Goal: Information Seeking & Learning: Learn about a topic

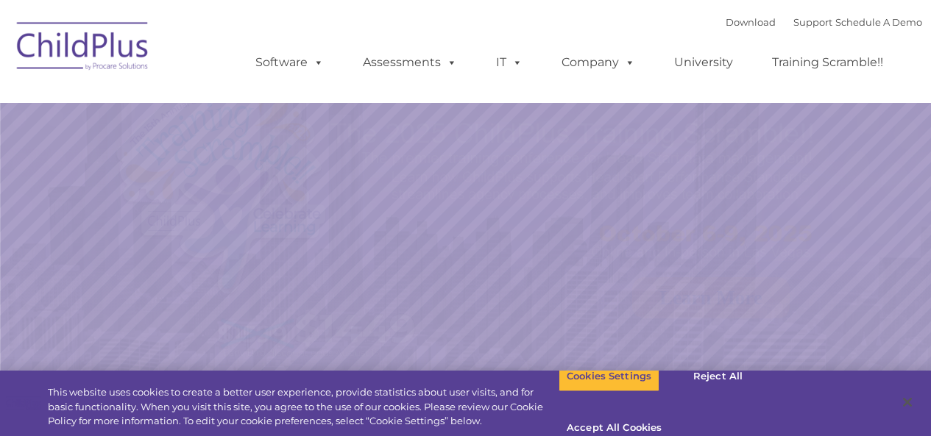
select select "MEDIUM"
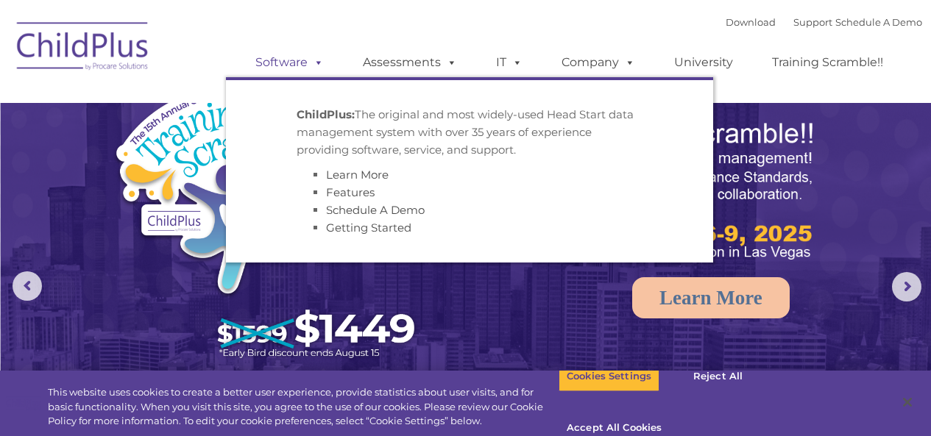
click at [300, 65] on link "Software" at bounding box center [290, 62] width 98 height 29
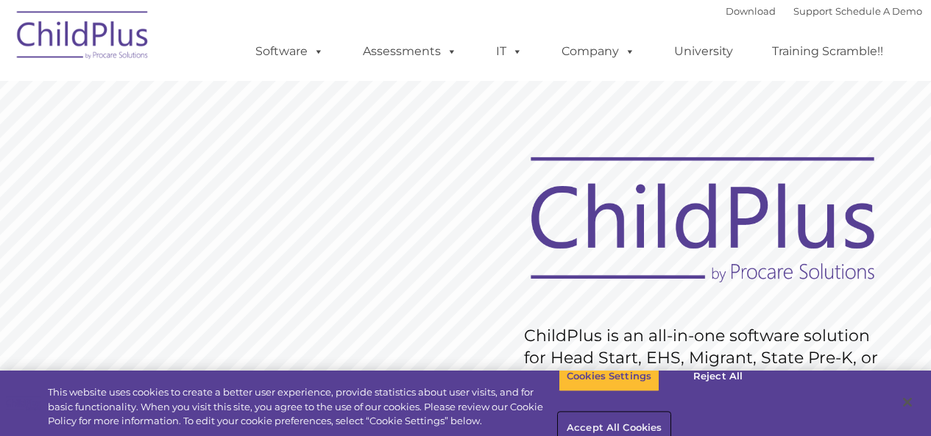
click at [670, 414] on button "Accept All Cookies" at bounding box center [614, 429] width 111 height 31
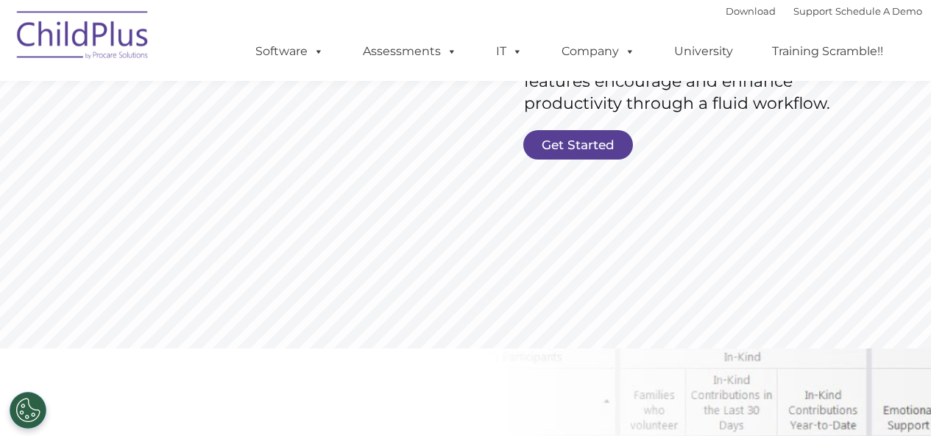
scroll to position [368, 0]
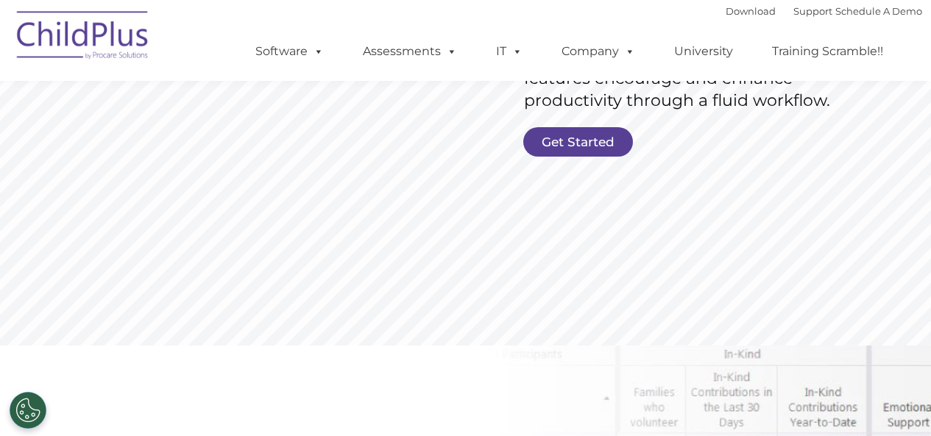
click at [119, 47] on img at bounding box center [83, 38] width 147 height 74
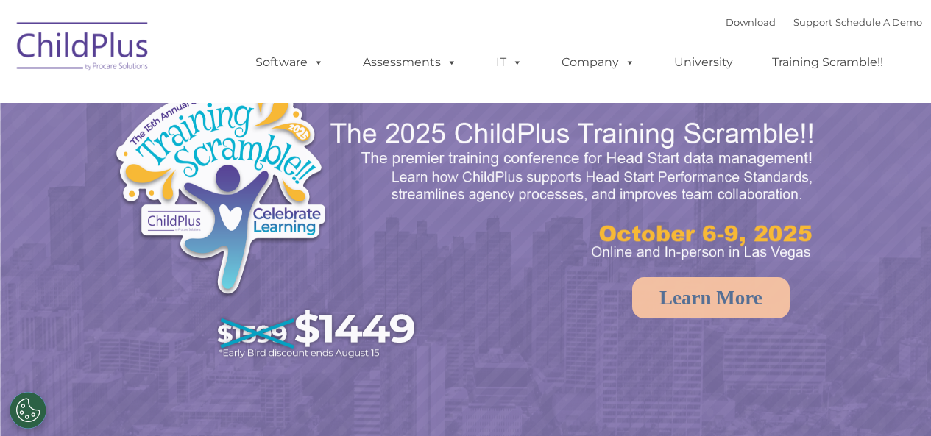
select select "MEDIUM"
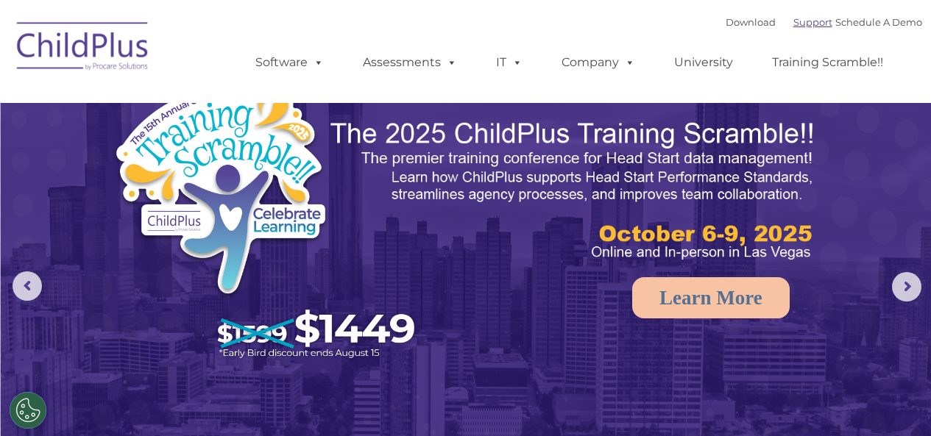
click at [793, 24] on link "Support" at bounding box center [812, 22] width 39 height 12
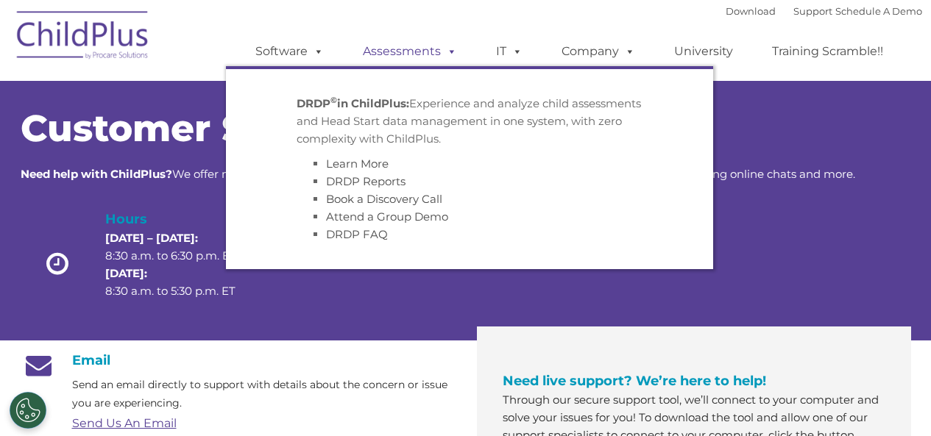
click at [403, 56] on link "Assessments" at bounding box center [410, 51] width 124 height 29
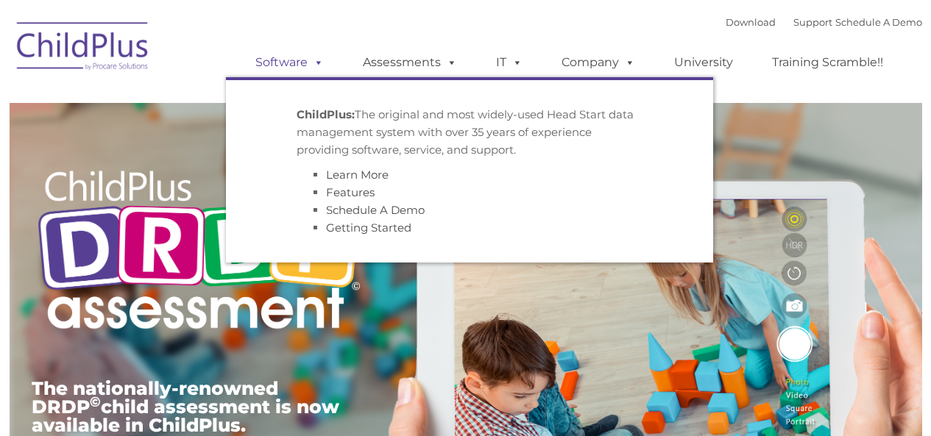
type input ""
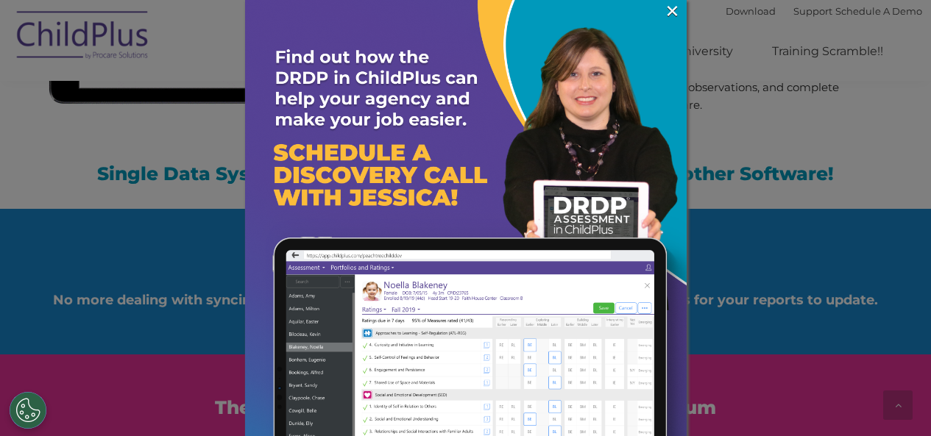
scroll to position [1526, 0]
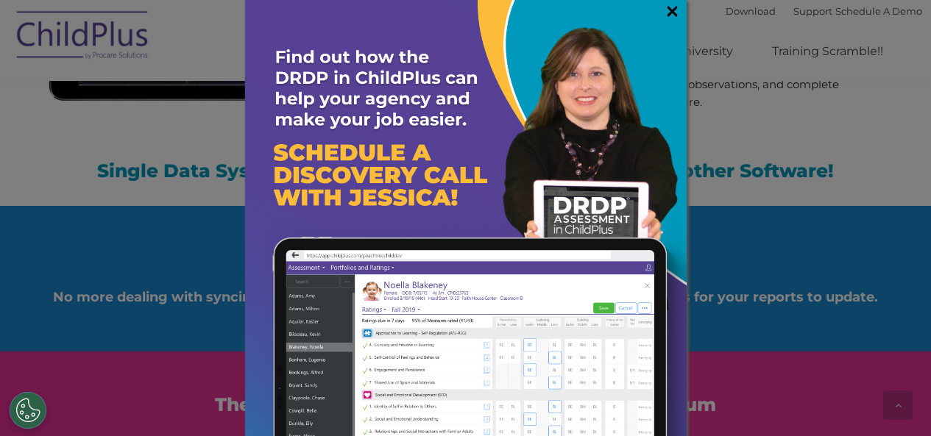
click at [664, 16] on link "×" at bounding box center [672, 11] width 17 height 15
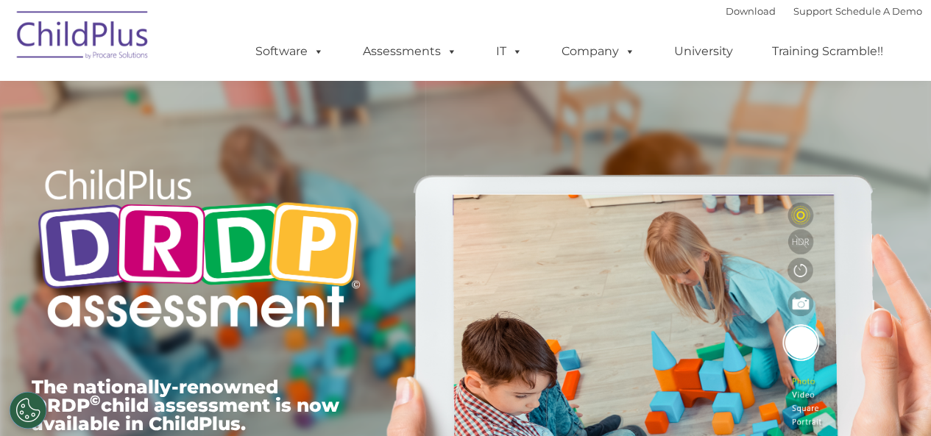
scroll to position [0, 0]
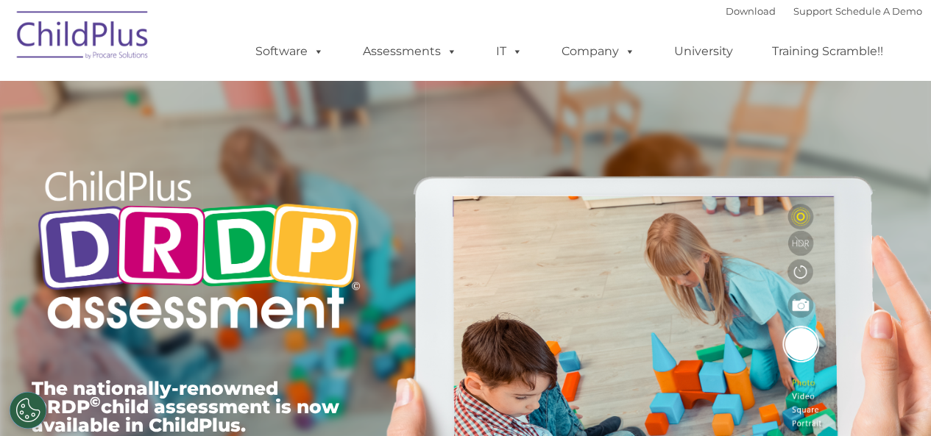
click at [66, 29] on img at bounding box center [83, 38] width 147 height 74
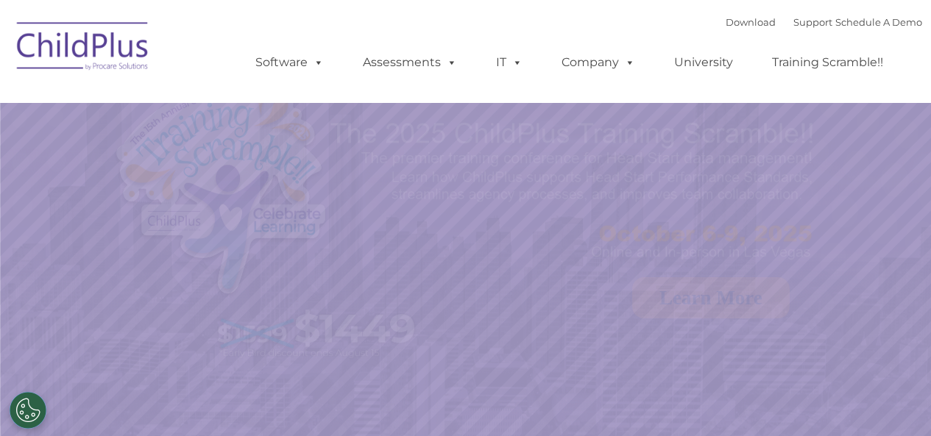
select select "MEDIUM"
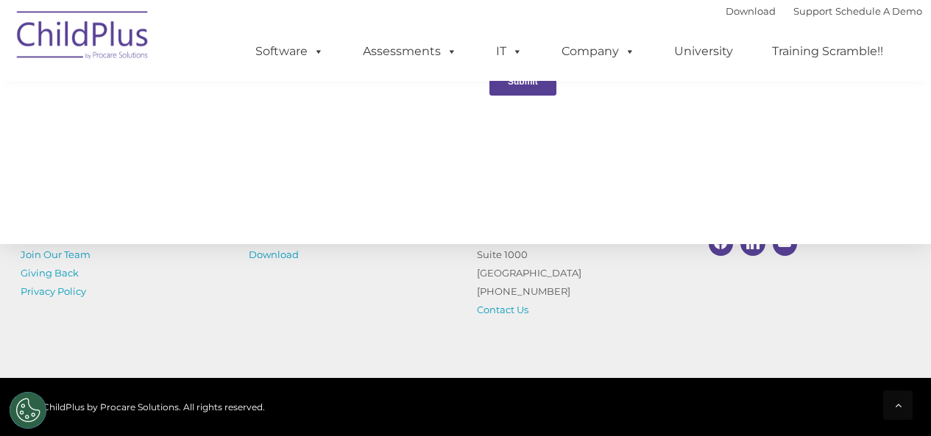
scroll to position [1775, 0]
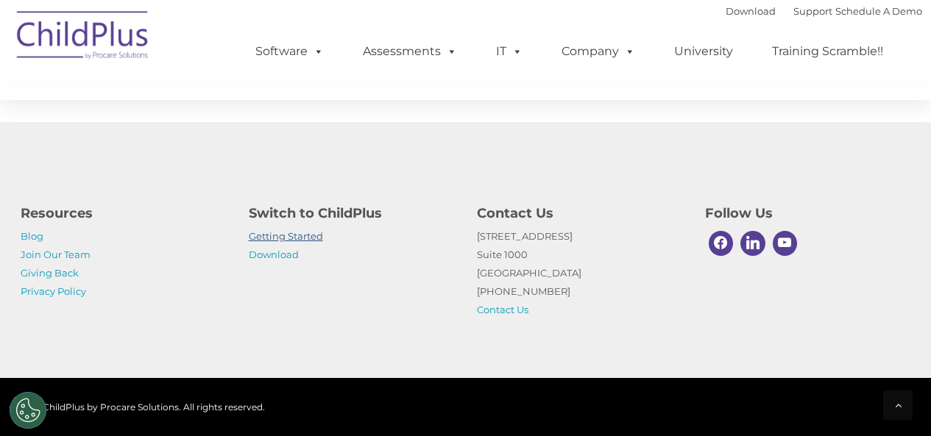
click at [291, 233] on link "Getting Started" at bounding box center [286, 236] width 74 height 12
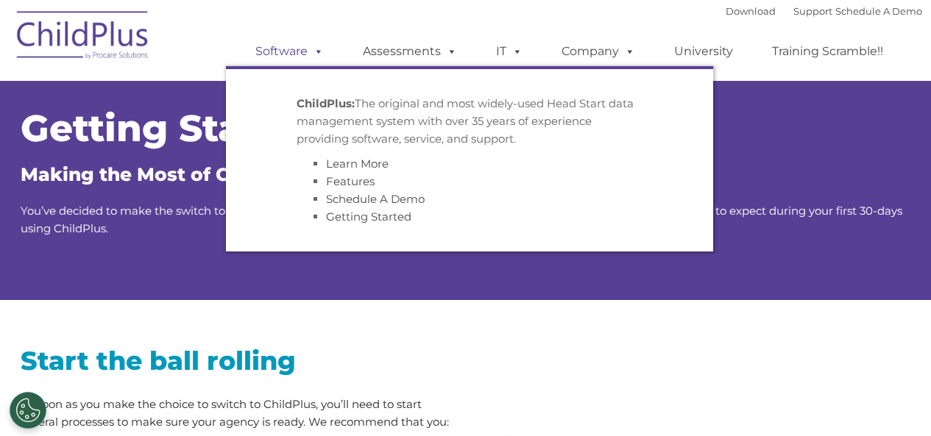
click at [280, 52] on link "Software" at bounding box center [290, 51] width 98 height 29
click at [345, 185] on link "Features" at bounding box center [350, 181] width 49 height 14
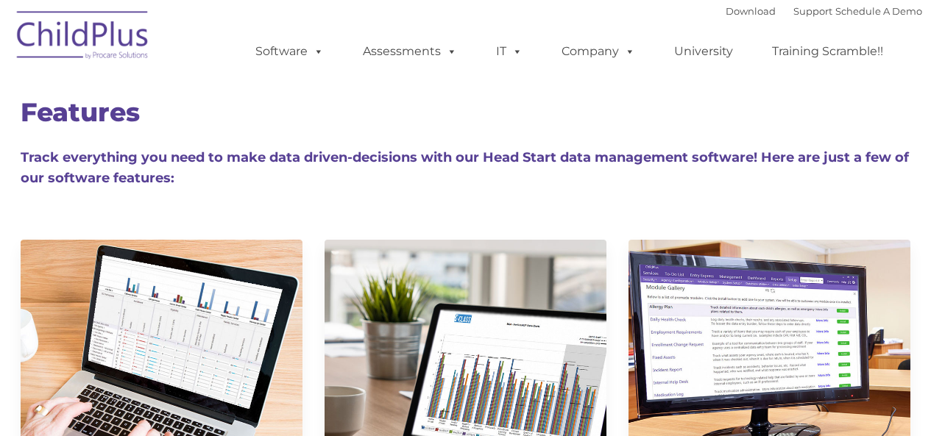
type input ""
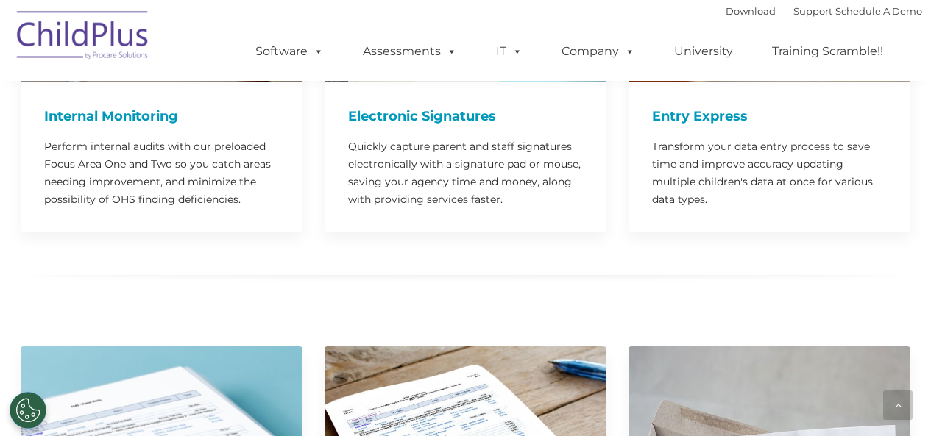
scroll to position [1607, 0]
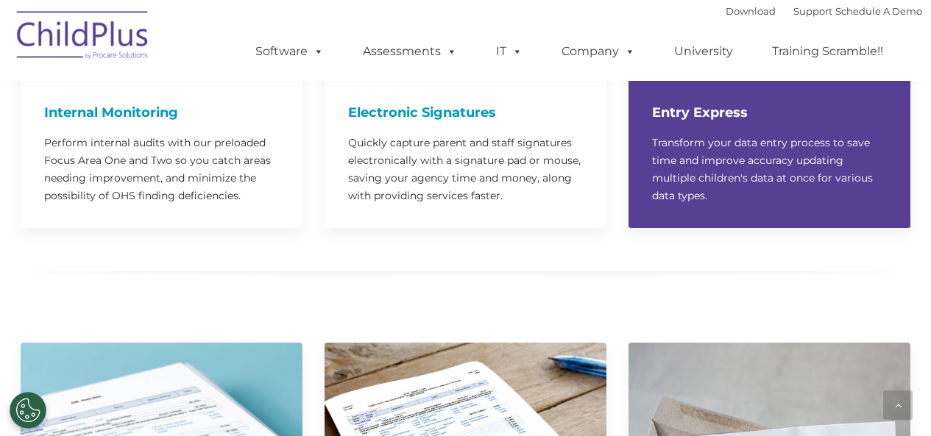
click at [675, 102] on h4 "Entry Express" at bounding box center [769, 112] width 235 height 21
click at [673, 137] on p "Transform your data entry process to save time and improve accuracy updating mu…" at bounding box center [769, 169] width 235 height 71
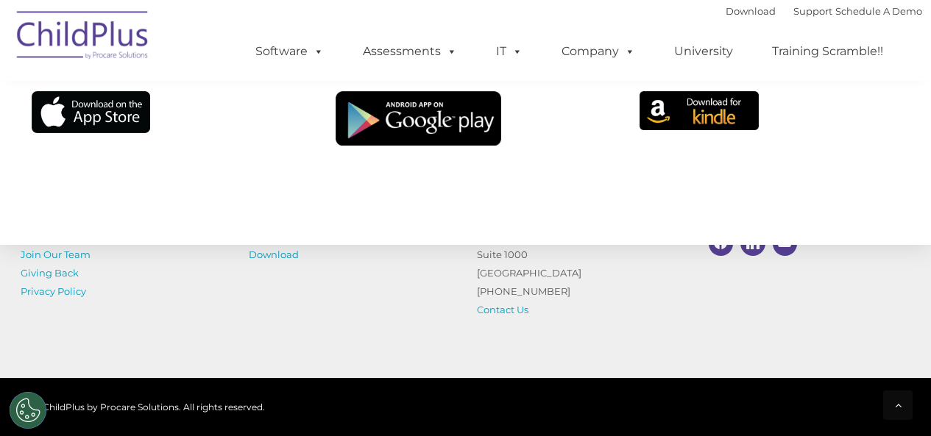
scroll to position [10624, 0]
